Goal: Task Accomplishment & Management: Manage account settings

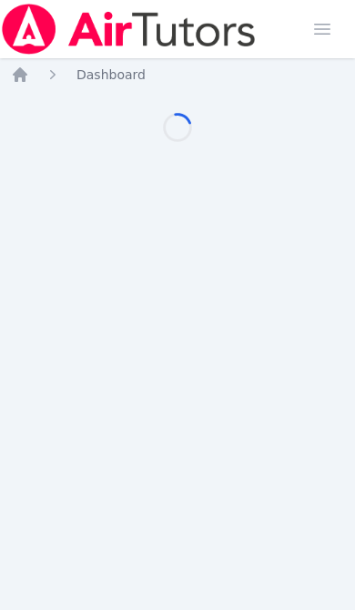
scroll to position [23, 0]
